Goal: Transaction & Acquisition: Purchase product/service

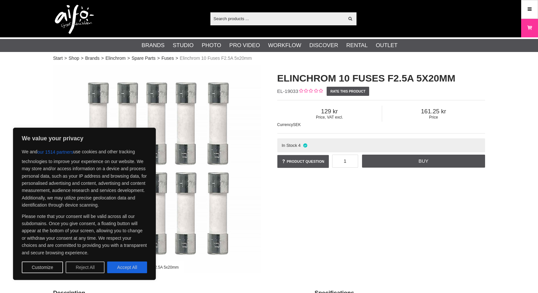
click at [85, 269] on button "Reject All" at bounding box center [85, 267] width 39 height 12
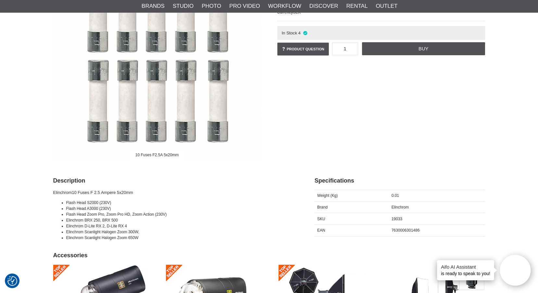
scroll to position [195, 0]
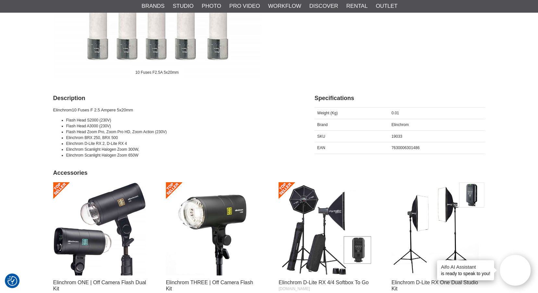
click at [399, 133] on div "19033" at bounding box center [437, 137] width 96 height 12
copy span "19033"
click at [408, 151] on div "7630006301486" at bounding box center [437, 148] width 96 height 12
click at [409, 148] on span "7630006301486" at bounding box center [406, 147] width 28 height 5
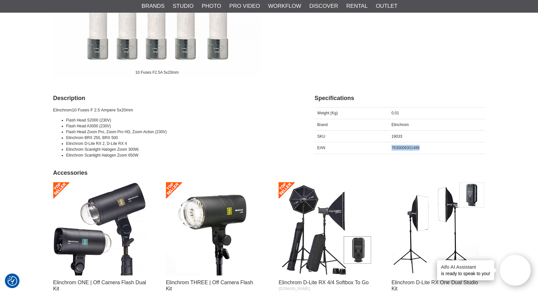
click at [409, 148] on span "7630006301486" at bounding box center [406, 147] width 28 height 5
copy span "7630006301486"
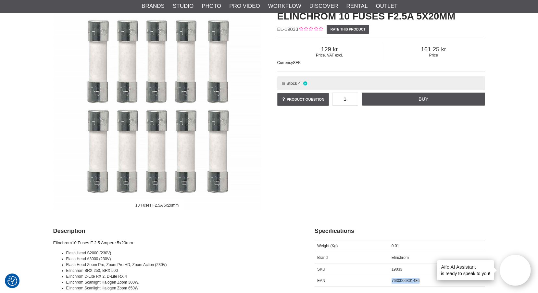
scroll to position [0, 0]
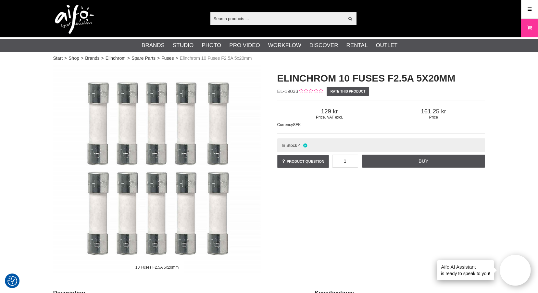
click at [323, 79] on h1 "Elinchrom 10 Fuses F2.5A 5x20mm" at bounding box center [381, 78] width 208 height 14
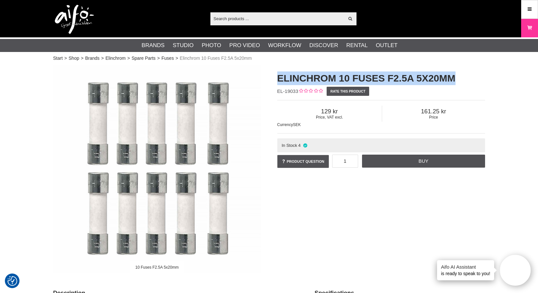
click at [323, 79] on h1 "Elinchrom 10 Fuses F2.5A 5x20mm" at bounding box center [381, 78] width 208 height 14
copy div "Elinchrom 10 Fuses F2.5A 5x20mm"
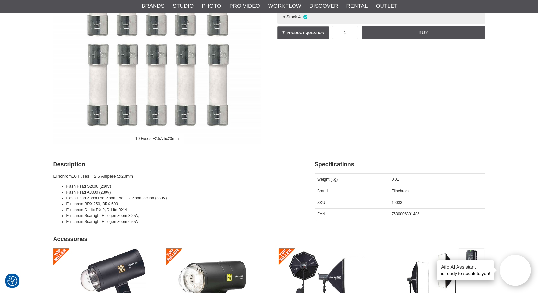
scroll to position [130, 0]
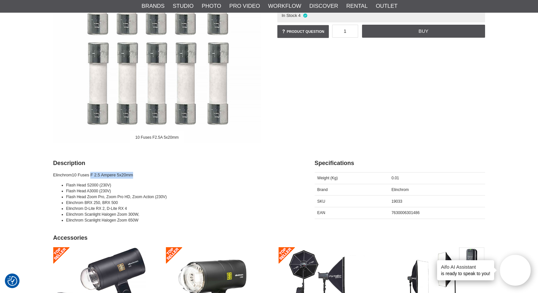
drag, startPoint x: 141, startPoint y: 176, endPoint x: 92, endPoint y: 176, distance: 49.0
click at [92, 176] on p "Elinchrom 10 Fuses F 2.5 Ampere 5x20mm" at bounding box center [175, 175] width 245 height 7
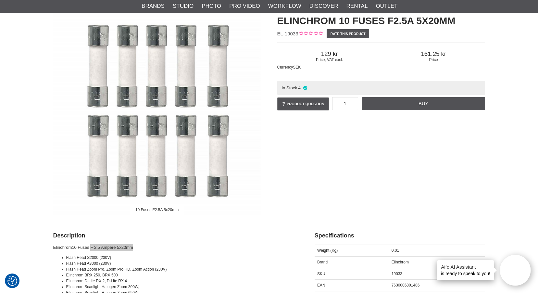
scroll to position [0, 0]
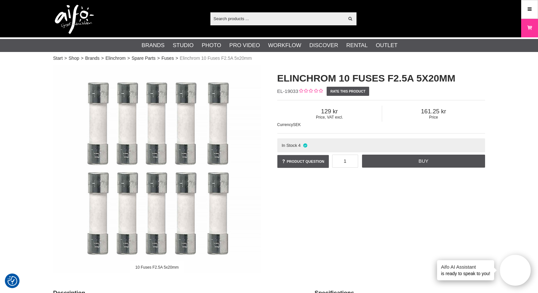
click at [280, 76] on h1 "Elinchrom 10 Fuses F2.5A 5x20mm" at bounding box center [381, 78] width 208 height 14
copy h1 "Elinchrom"
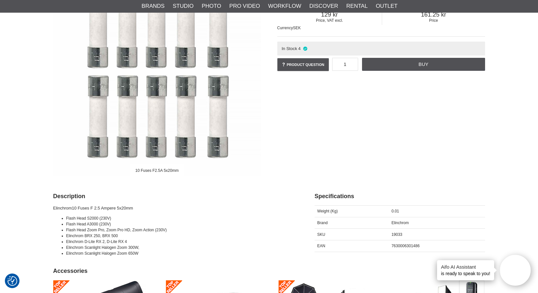
scroll to position [97, 0]
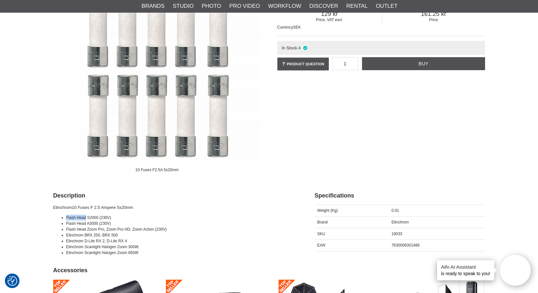
drag, startPoint x: 66, startPoint y: 217, endPoint x: 85, endPoint y: 220, distance: 20.0
click at [85, 220] on ul "Flash Head S2000 (230V) Flash Head A3000 (230V) Flash Head Zoom Pro, Zoom Pro H…" at bounding box center [175, 235] width 245 height 41
copy span "Flash Head"
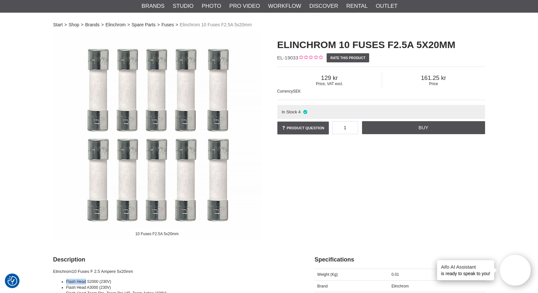
scroll to position [0, 0]
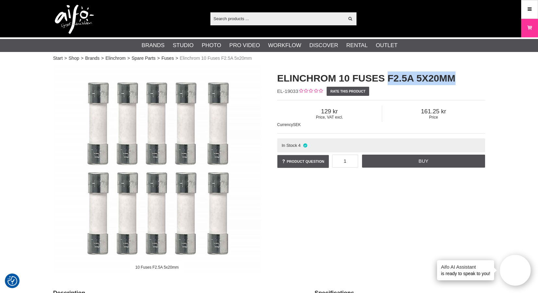
drag, startPoint x: 464, startPoint y: 78, endPoint x: 389, endPoint y: 79, distance: 75.0
click at [389, 79] on h1 "Elinchrom 10 Fuses F2.5A 5x20mm" at bounding box center [381, 78] width 208 height 14
copy h1 "F2.5A 5x20mm"
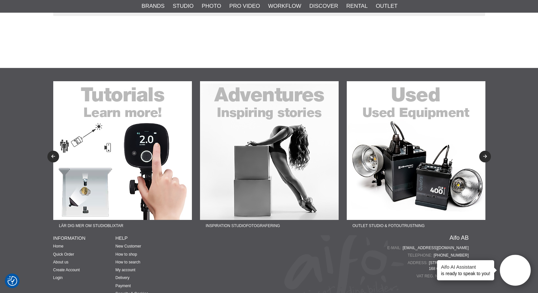
scroll to position [829, 0]
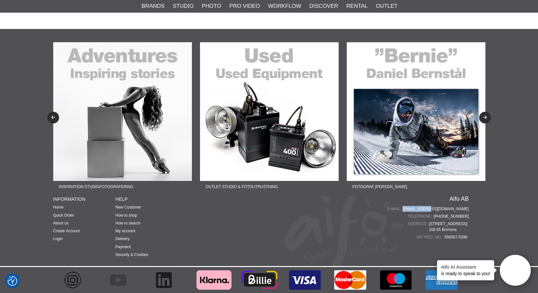
drag, startPoint x: 473, startPoint y: 210, endPoint x: 447, endPoint y: 206, distance: 26.6
click at [447, 206] on div "Fotograf Therese Asplund Lär dig mer om produktfoto Fotograf John Hagby Lär dig…" at bounding box center [269, 147] width 442 height 237
copy div "[EMAIL_ADDRESS][DOMAIN_NAME]"
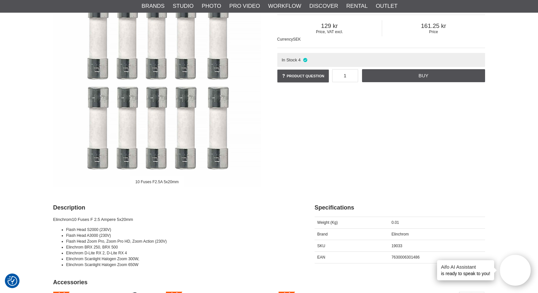
scroll to position [0, 0]
